Goal: Complete application form: Complete application form

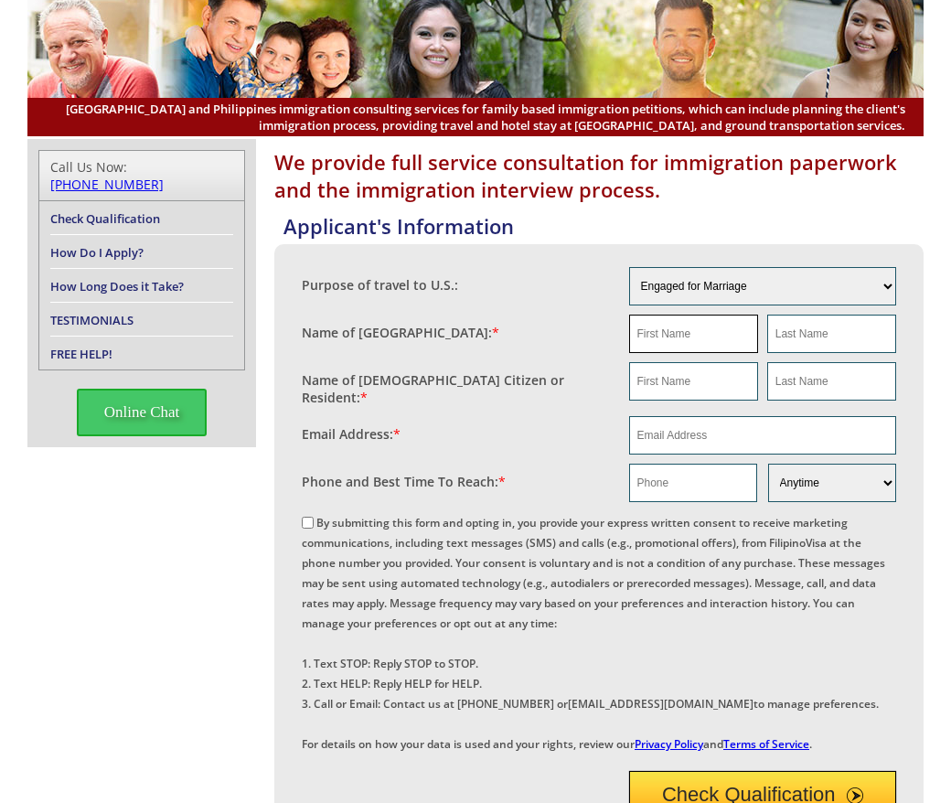
scroll to position [122, 0]
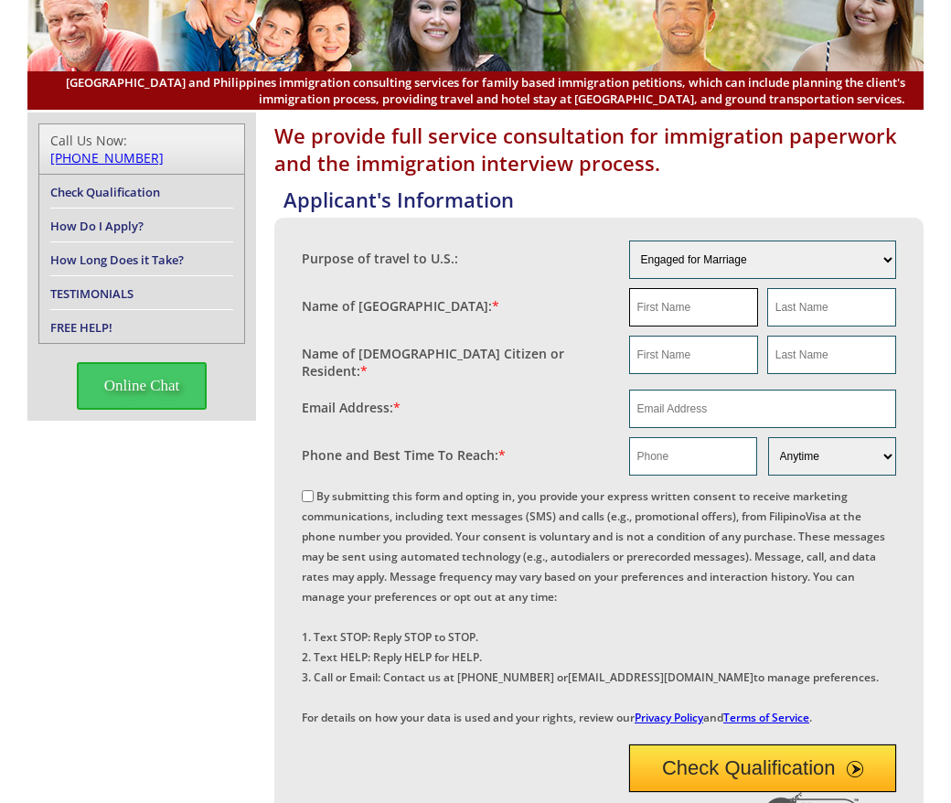
click at [692, 304] on input "text" at bounding box center [693, 307] width 129 height 38
click at [641, 304] on input "text" at bounding box center [693, 307] width 129 height 38
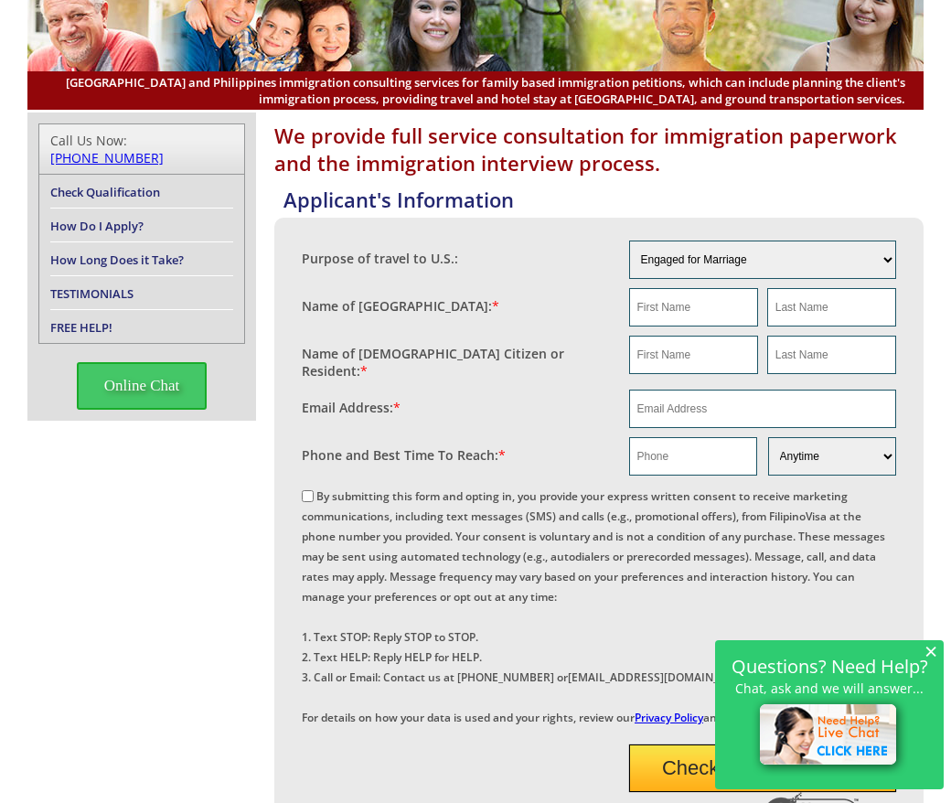
click at [929, 650] on span "×" at bounding box center [930, 651] width 13 height 16
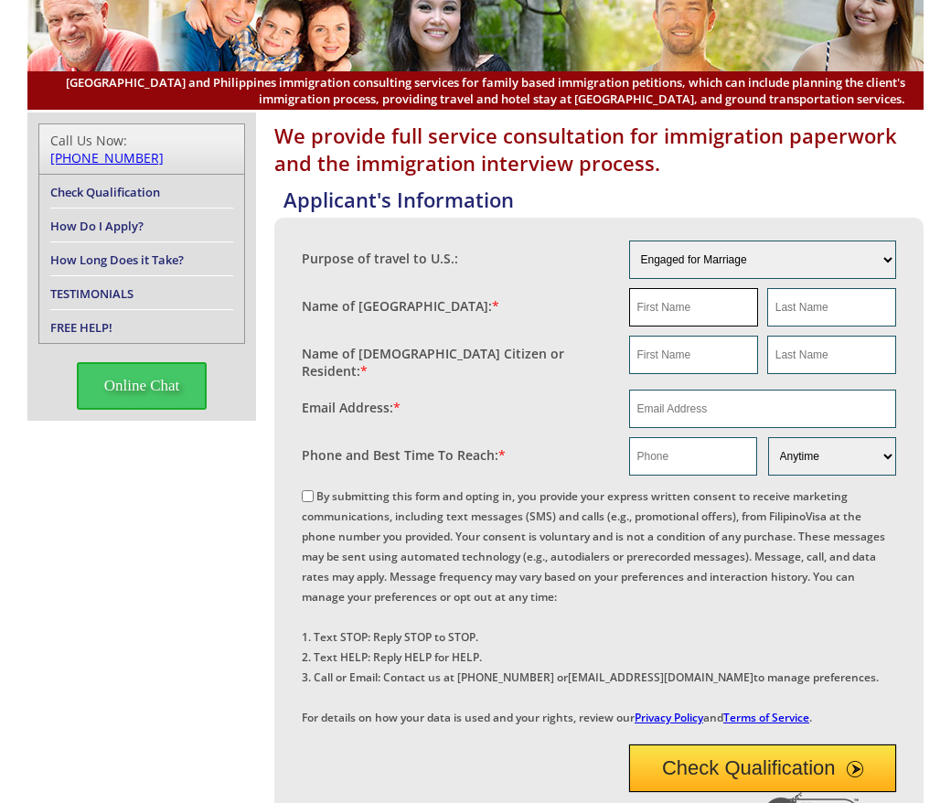
click at [657, 311] on input "text" at bounding box center [693, 307] width 129 height 38
type input "na"
click at [807, 308] on input "text" at bounding box center [831, 307] width 129 height 38
type input "na"
drag, startPoint x: 679, startPoint y: 356, endPoint x: 670, endPoint y: 362, distance: 11.2
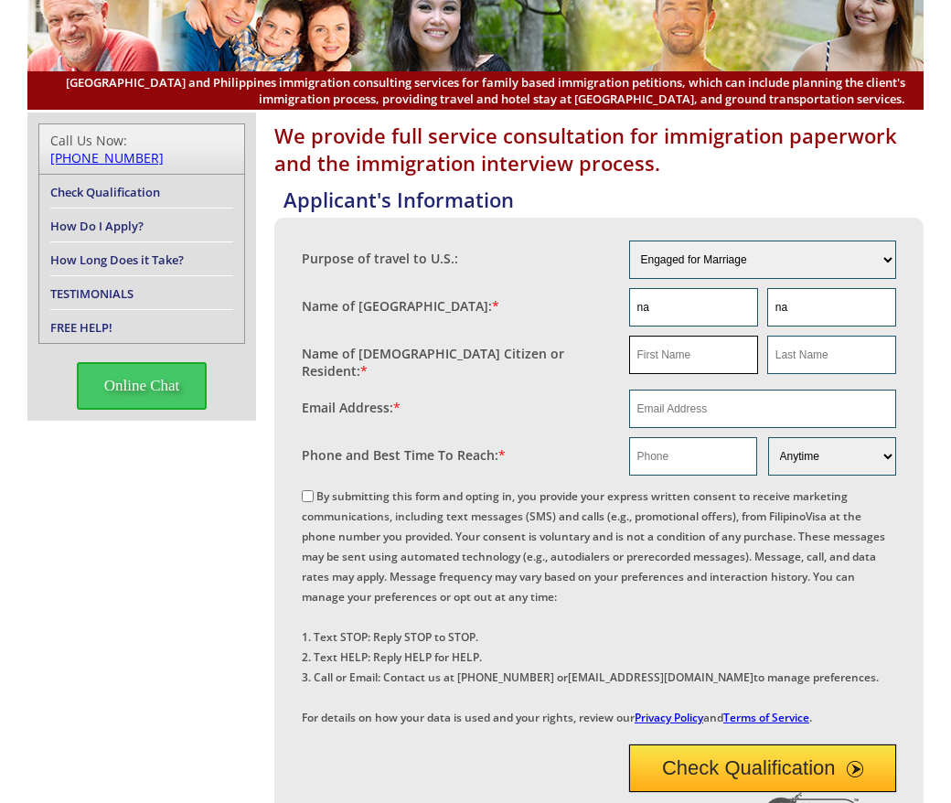
click at [679, 356] on input "text" at bounding box center [693, 354] width 129 height 38
type input "[PERSON_NAME]"
click at [839, 349] on input "text" at bounding box center [831, 354] width 129 height 38
type input "[PERSON_NAME]"
click at [660, 448] on input "text" at bounding box center [693, 456] width 128 height 38
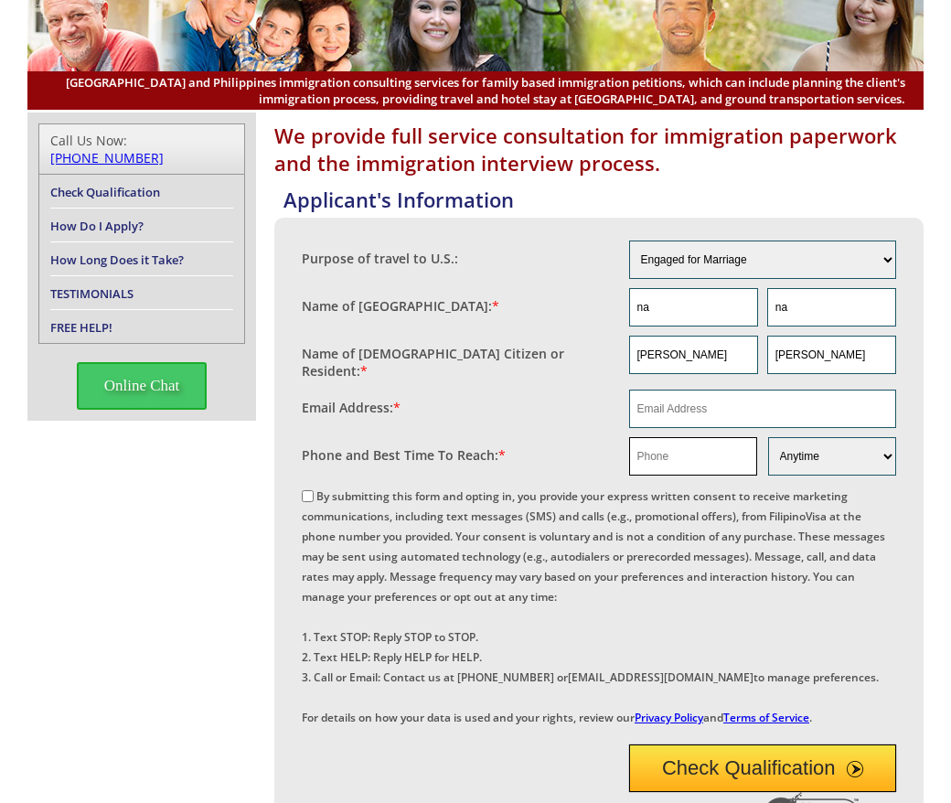
paste input "9712304269"
type input "9712304269"
click at [308, 494] on input "By submitting this form and opting in, you provide your express written consent…" at bounding box center [308, 496] width 12 height 12
checkbox input "true"
click at [647, 403] on input "email" at bounding box center [763, 408] width 268 height 38
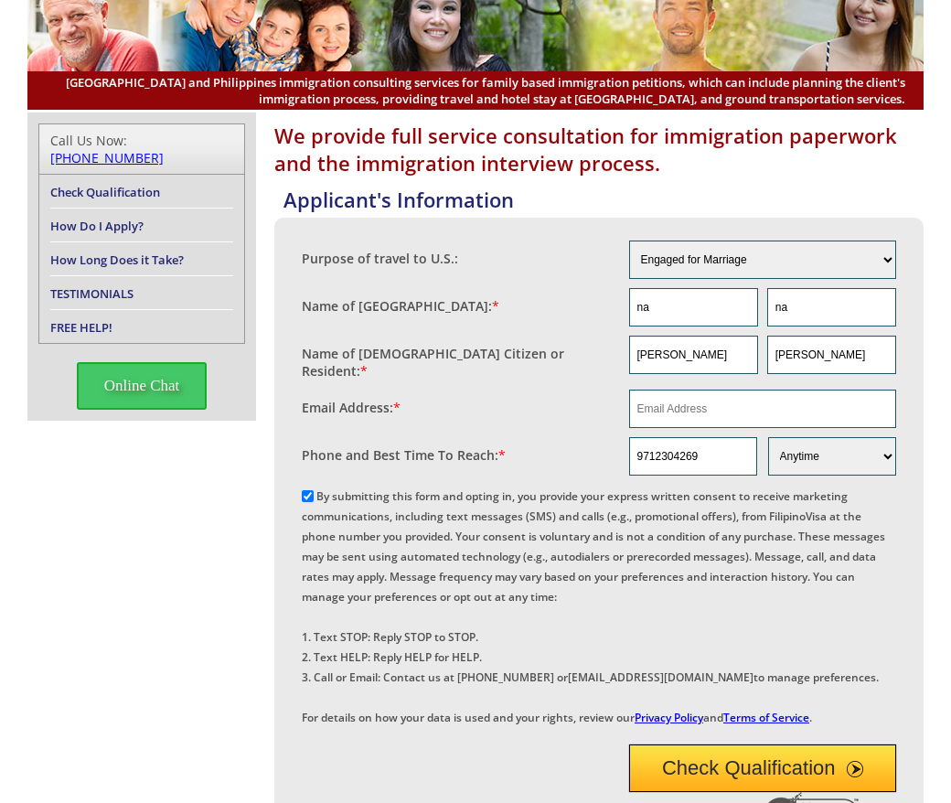
click at [516, 353] on div "Name of [DEMOGRAPHIC_DATA] Citizen or Resident: *" at bounding box center [465, 357] width 327 height 45
click at [656, 400] on input "email" at bounding box center [763, 408] width 268 height 38
click at [705, 404] on input "email" at bounding box center [763, 408] width 268 height 38
click at [715, 400] on input "email" at bounding box center [763, 408] width 268 height 38
click at [666, 452] on input "9712304269" at bounding box center [693, 456] width 128 height 38
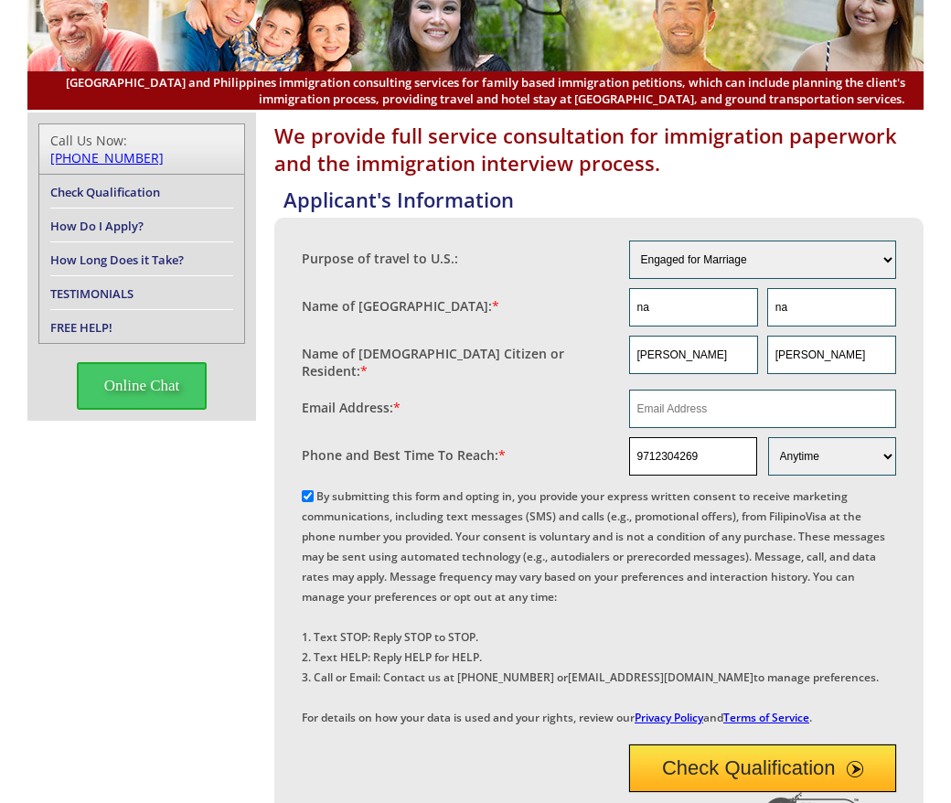
click at [666, 452] on input "9712304269" at bounding box center [693, 456] width 128 height 38
click at [674, 404] on input "email" at bounding box center [763, 408] width 268 height 38
paste input "[EMAIL_ADDRESS][DOMAIN_NAME]"
type input "[EMAIL_ADDRESS][DOMAIN_NAME]"
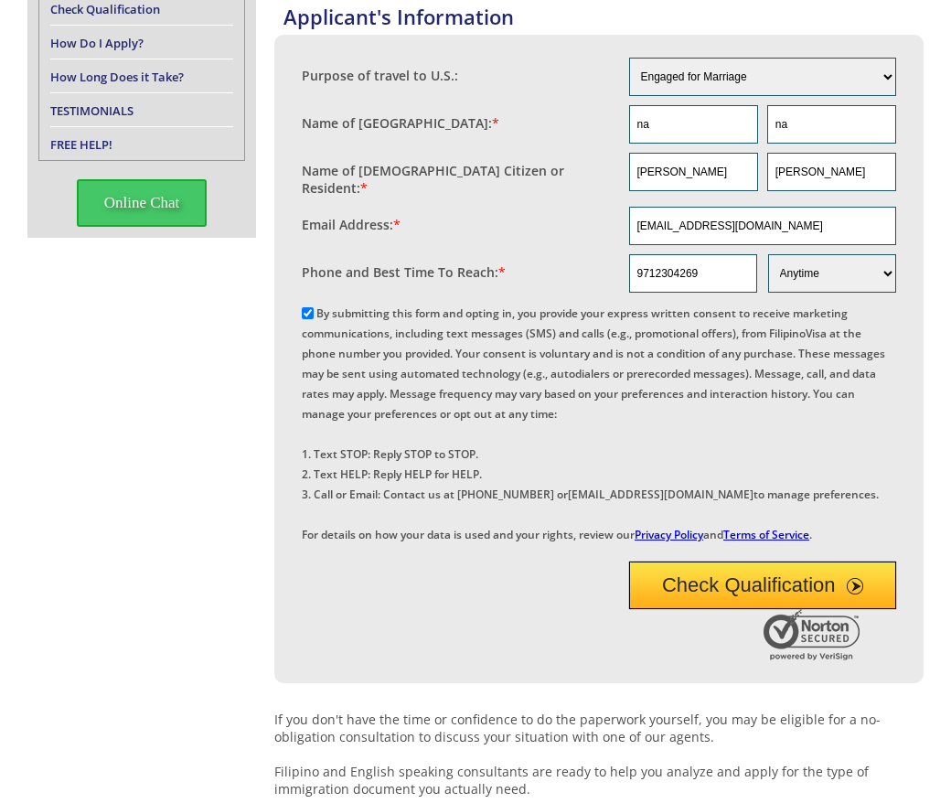
scroll to position [213, 0]
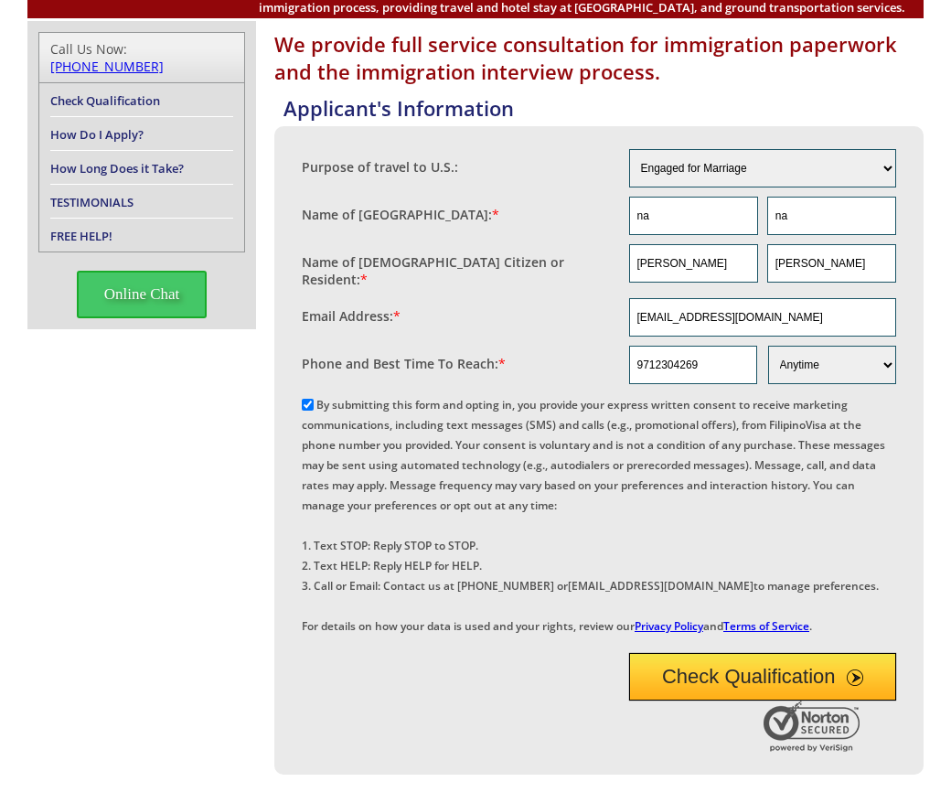
click at [744, 700] on button "Check Qualification" at bounding box center [763, 677] width 268 height 48
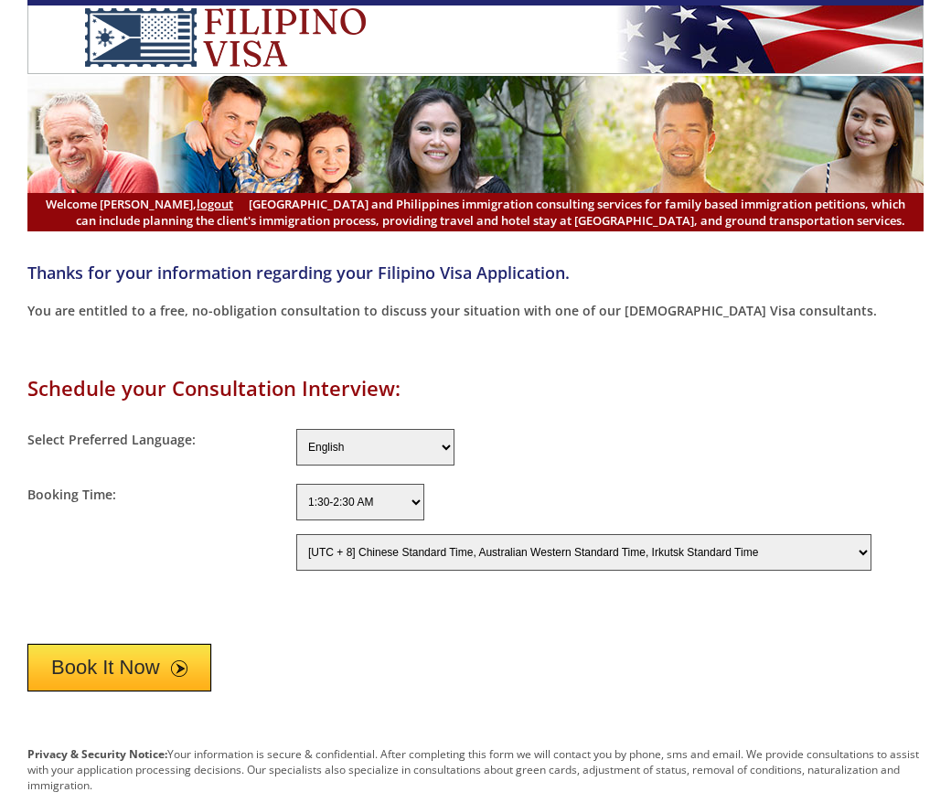
select select "-480"
click at [153, 669] on button "Book It Now" at bounding box center [119, 667] width 184 height 48
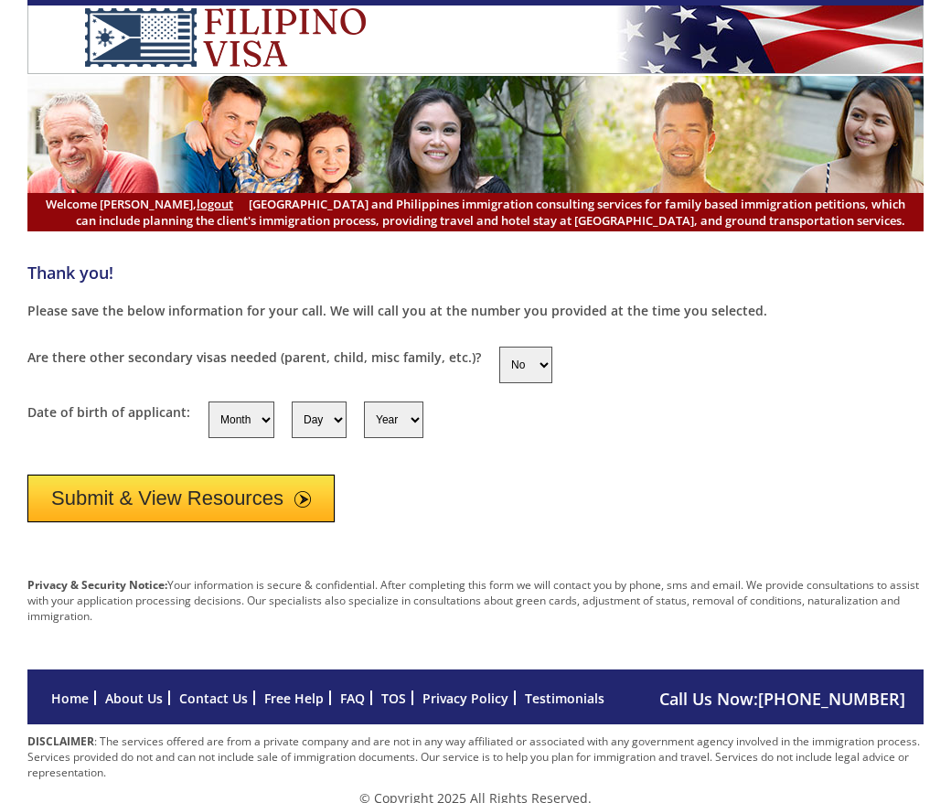
click at [204, 506] on button "Submit & View Resources" at bounding box center [180, 498] width 307 height 48
